Goal: Task Accomplishment & Management: Manage account settings

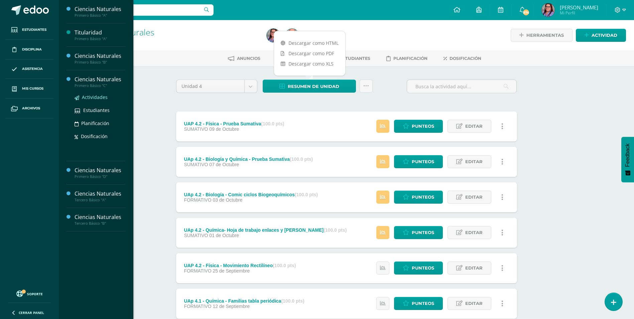
click at [89, 96] on span "Actividades" at bounding box center [95, 97] width 26 height 6
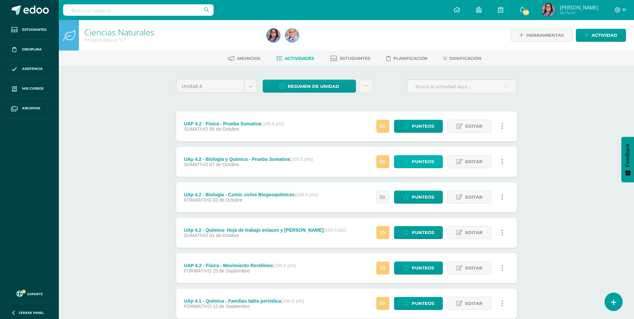
click at [421, 160] on span "Punteos" at bounding box center [423, 161] width 22 height 12
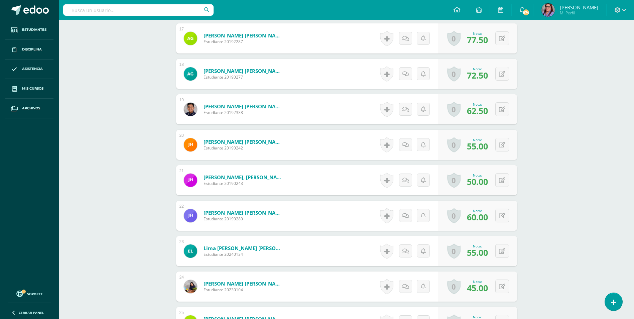
scroll to position [802, 0]
click at [503, 217] on icon at bounding box center [506, 215] width 7 height 6
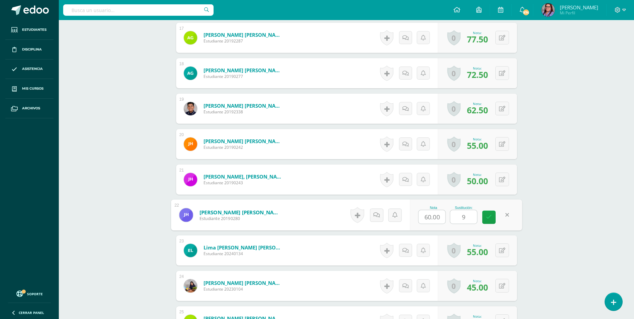
type input "90"
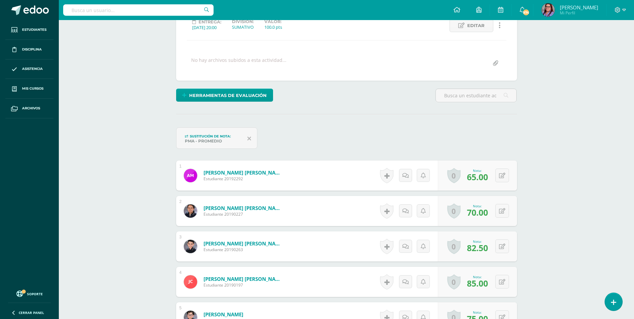
scroll to position [0, 0]
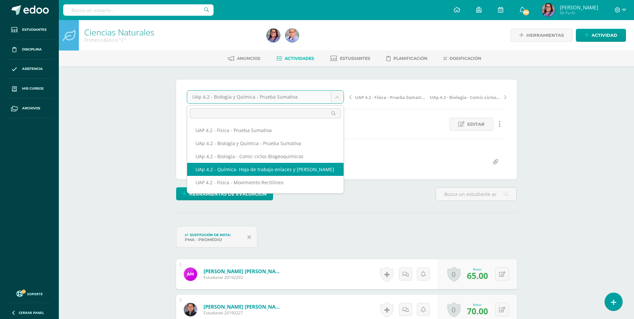
select select "/dashboard/teacher/grade-activity/227122/"
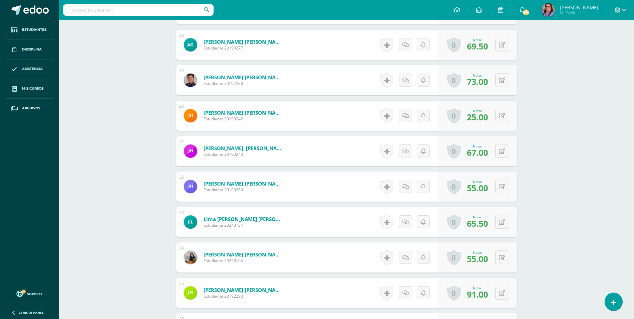
scroll to position [832, 0]
click at [504, 186] on icon at bounding box center [506, 186] width 7 height 6
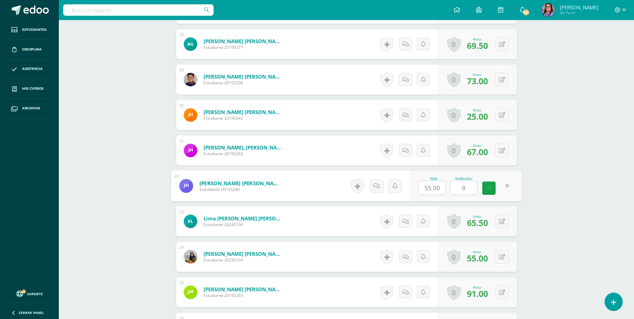
type input "90"
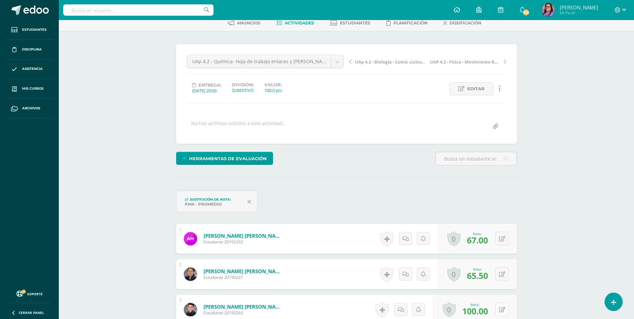
scroll to position [0, 0]
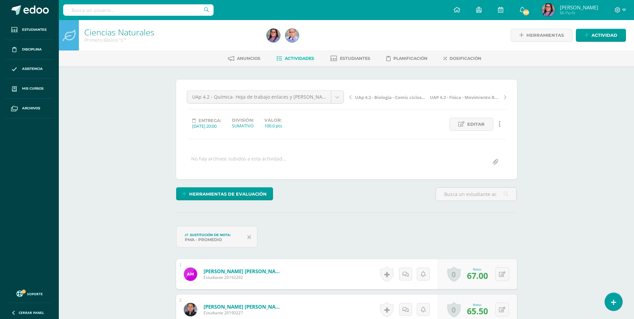
click at [291, 62] on link "Actividades" at bounding box center [295, 58] width 38 height 11
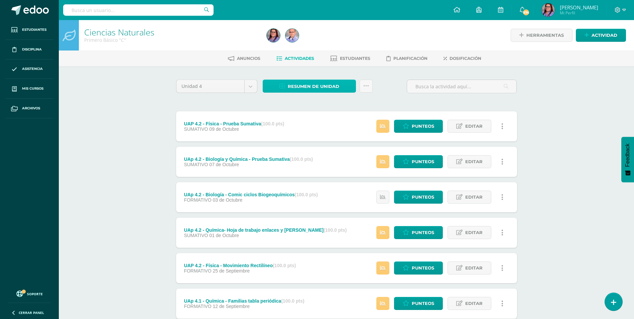
click at [310, 84] on span "Resumen de unidad" at bounding box center [313, 86] width 51 height 12
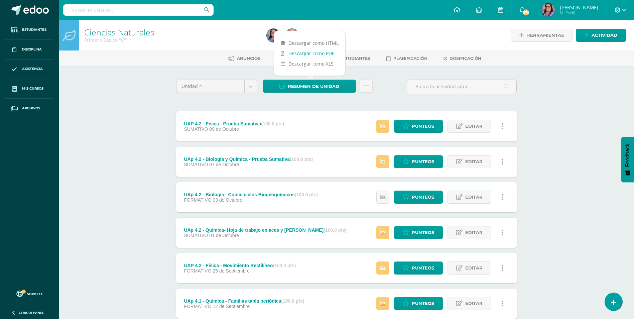
click at [323, 51] on link "Descargar como PDF" at bounding box center [309, 53] width 71 height 10
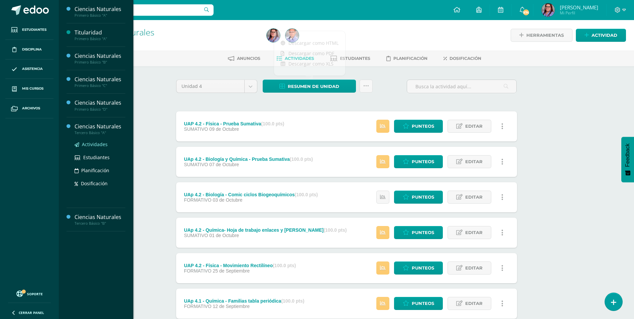
click at [96, 147] on span "Actividades" at bounding box center [95, 144] width 26 height 6
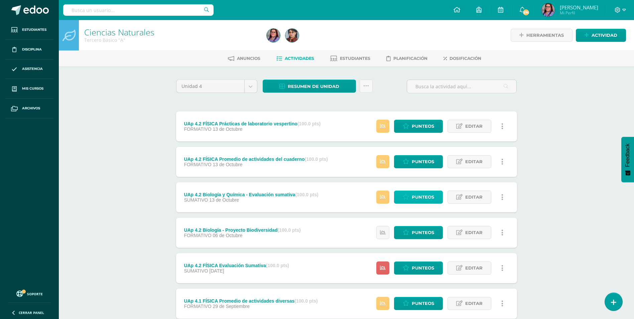
click at [406, 193] on link "Punteos" at bounding box center [418, 196] width 49 height 13
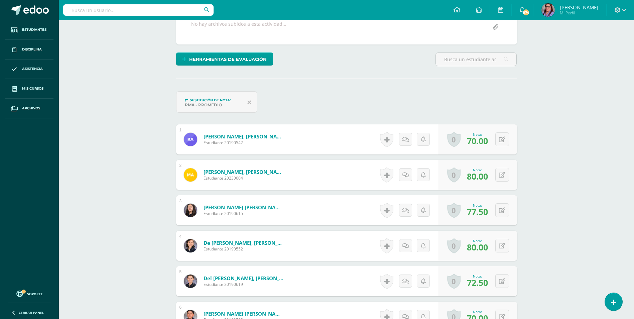
scroll to position [135, 0]
click at [501, 139] on button at bounding box center [502, 139] width 14 height 14
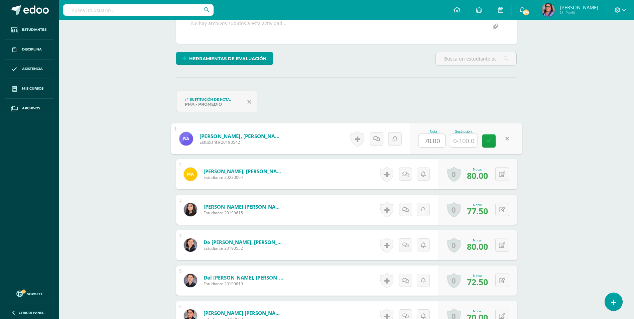
click at [504, 174] on icon at bounding box center [502, 174] width 6 height 6
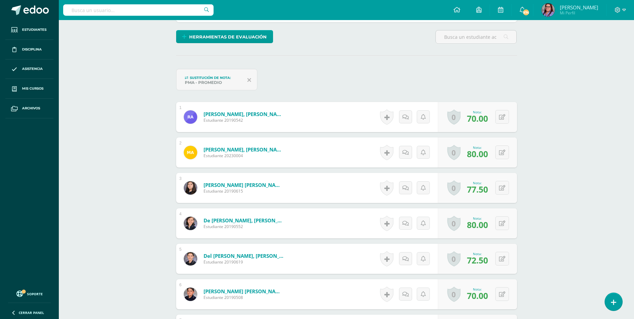
scroll to position [169, 0]
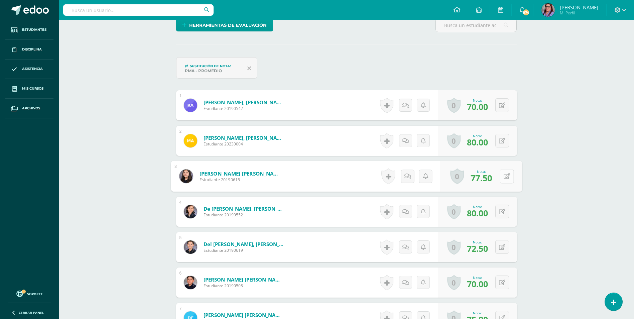
click at [501, 177] on button at bounding box center [506, 176] width 14 height 14
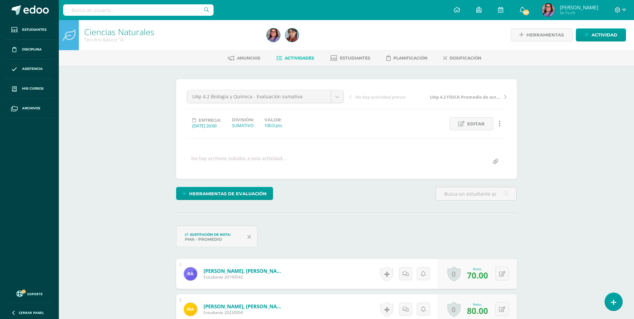
scroll to position [0, 0]
click at [301, 57] on span "Actividades" at bounding box center [299, 58] width 29 height 5
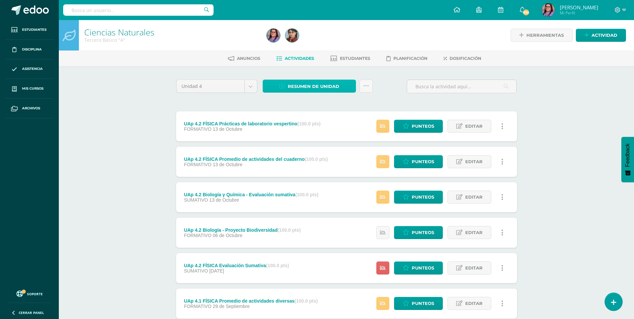
click at [281, 83] on link "Resumen de unidad" at bounding box center [309, 86] width 93 height 13
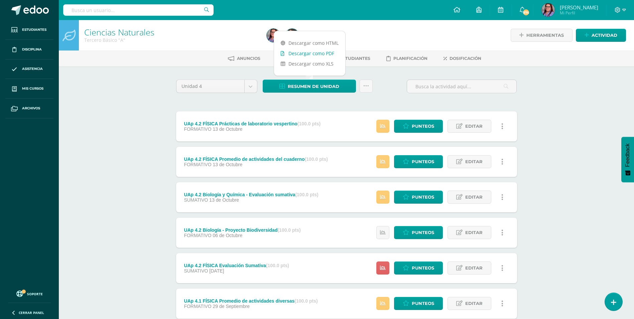
click at [325, 54] on link "Descargar como PDF" at bounding box center [309, 53] width 71 height 10
click at [115, 96] on div "Ciencias Naturales Tercero Básico "A" Herramientas Detalle de asistencias Activ…" at bounding box center [346, 280] width 575 height 520
click at [360, 60] on span "Estudiantes" at bounding box center [355, 58] width 30 height 5
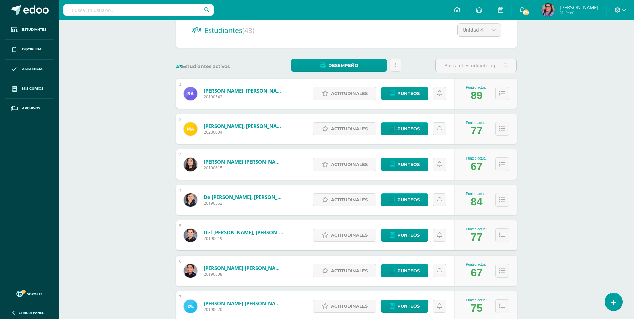
scroll to position [100, 0]
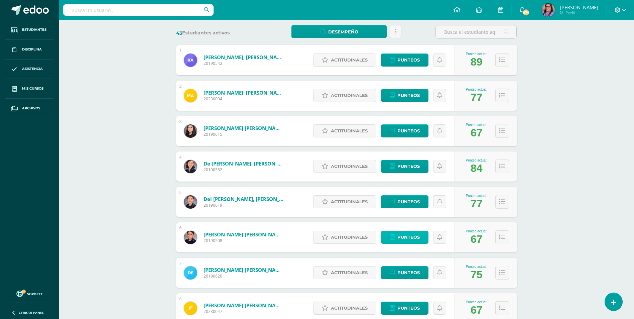
click at [418, 241] on span "Punteos" at bounding box center [408, 237] width 22 height 12
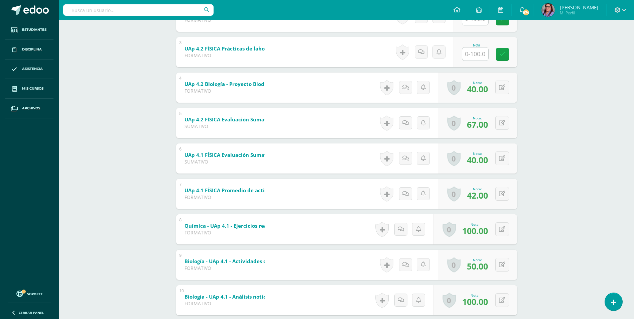
scroll to position [234, 0]
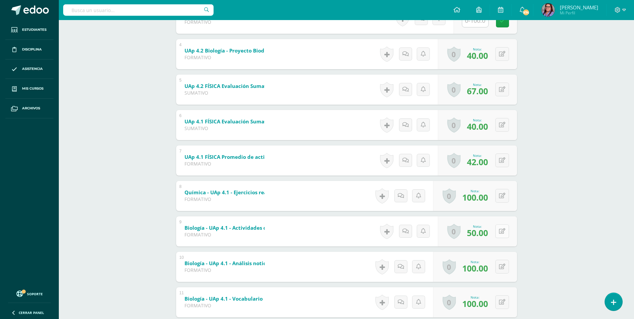
click at [501, 233] on button at bounding box center [502, 231] width 14 height 14
type input "100"
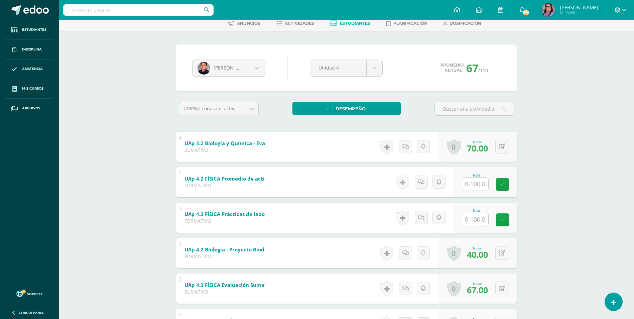
scroll to position [0, 0]
